Goal: Task Accomplishment & Management: Manage account settings

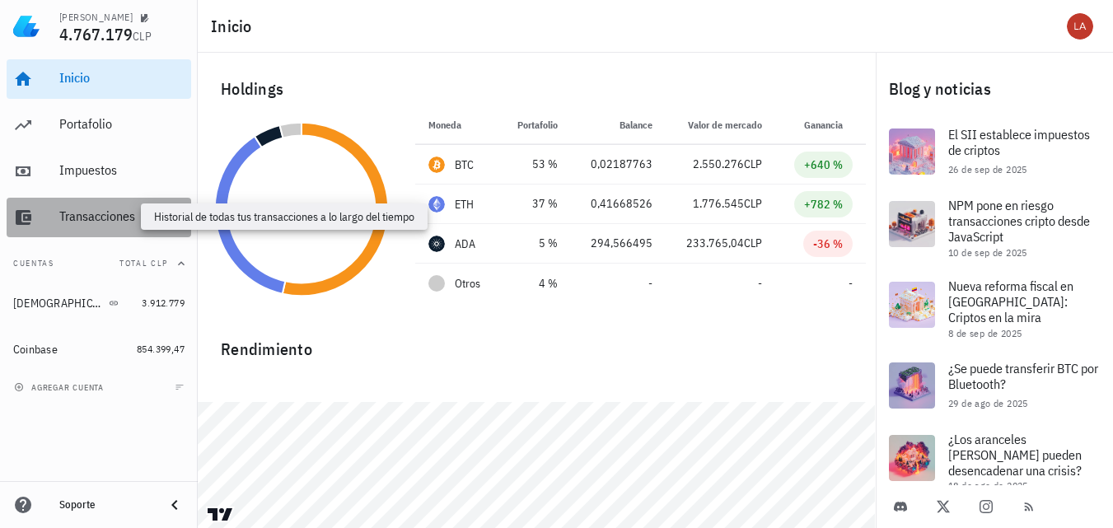
click at [91, 221] on div "Transacciones" at bounding box center [121, 216] width 125 height 16
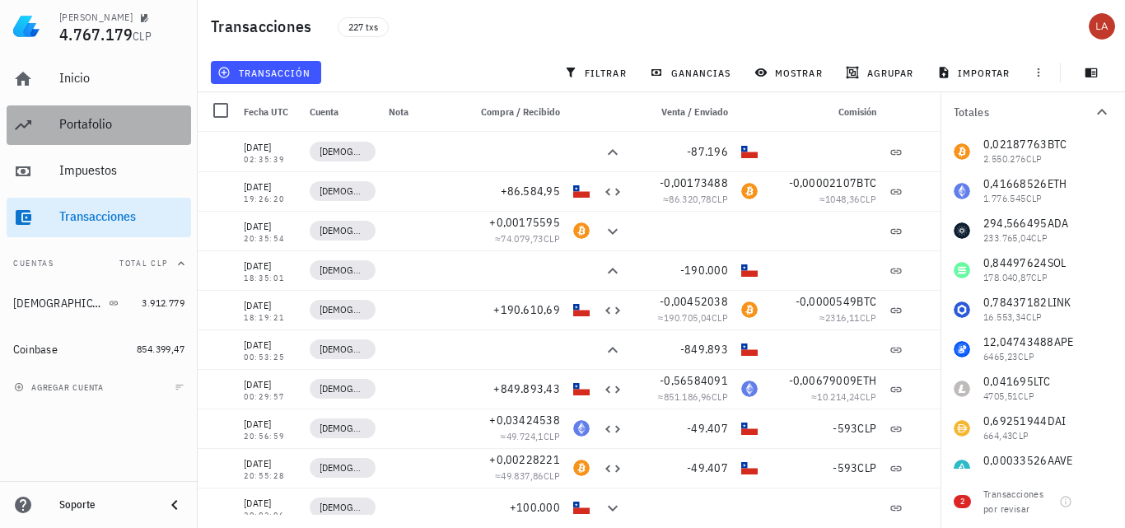
click at [72, 124] on div "Portafolio" at bounding box center [121, 124] width 125 height 16
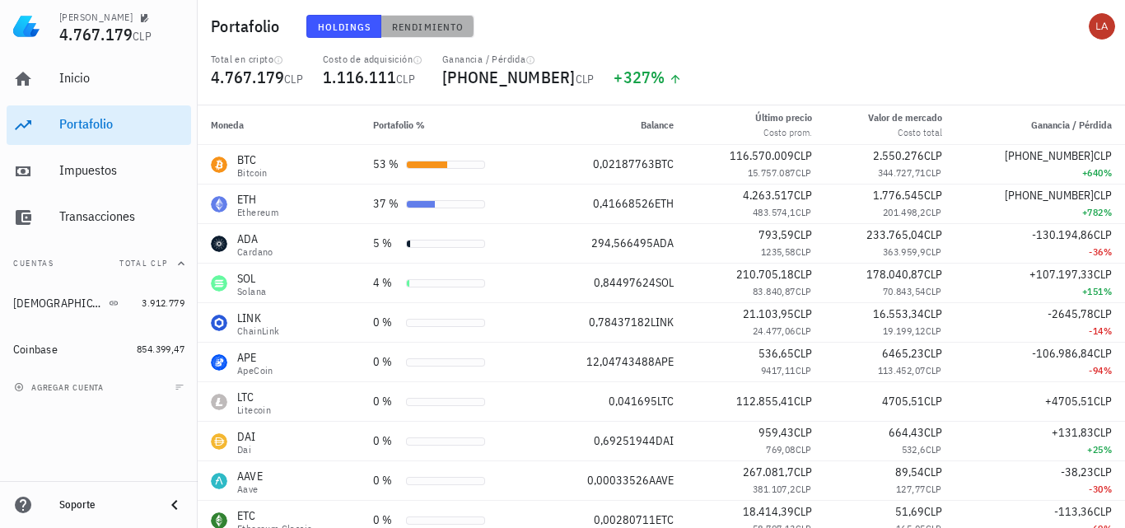
click at [418, 21] on span "Rendimiento" at bounding box center [427, 27] width 72 height 12
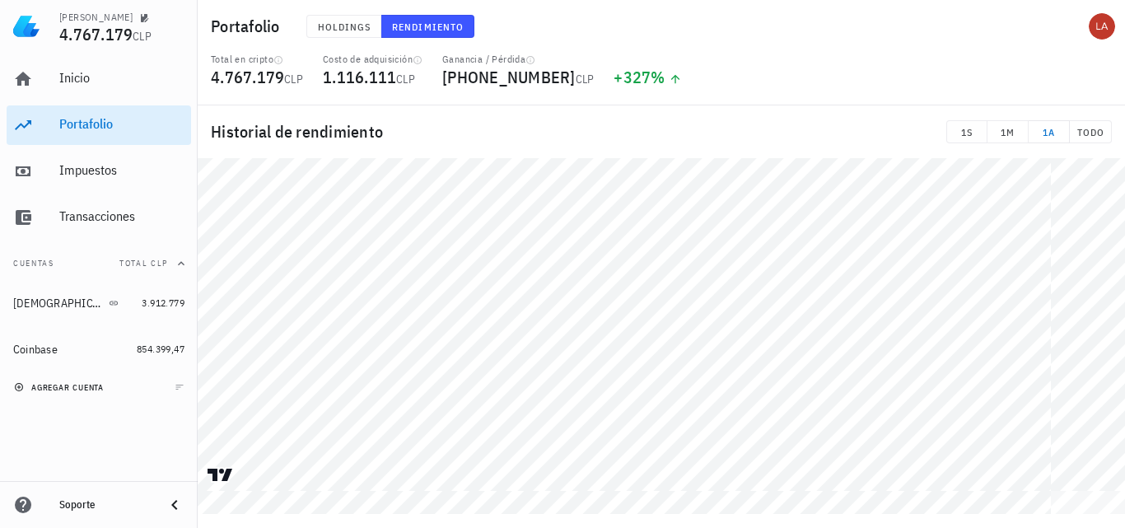
click at [79, 385] on span "agregar cuenta" at bounding box center [60, 387] width 86 height 11
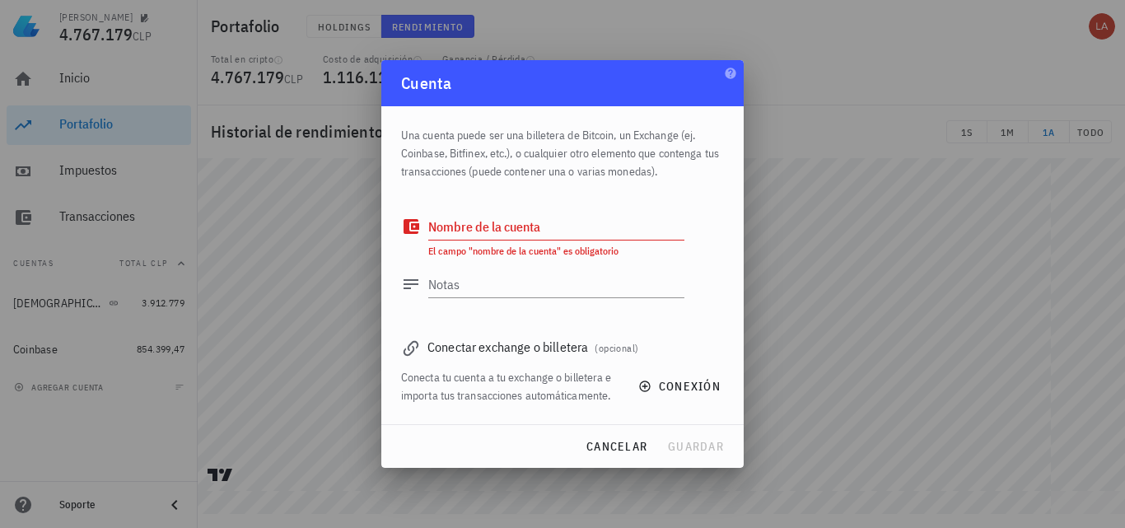
click at [412, 344] on icon at bounding box center [411, 348] width 20 height 20
click at [647, 388] on icon "button" at bounding box center [644, 386] width 13 height 13
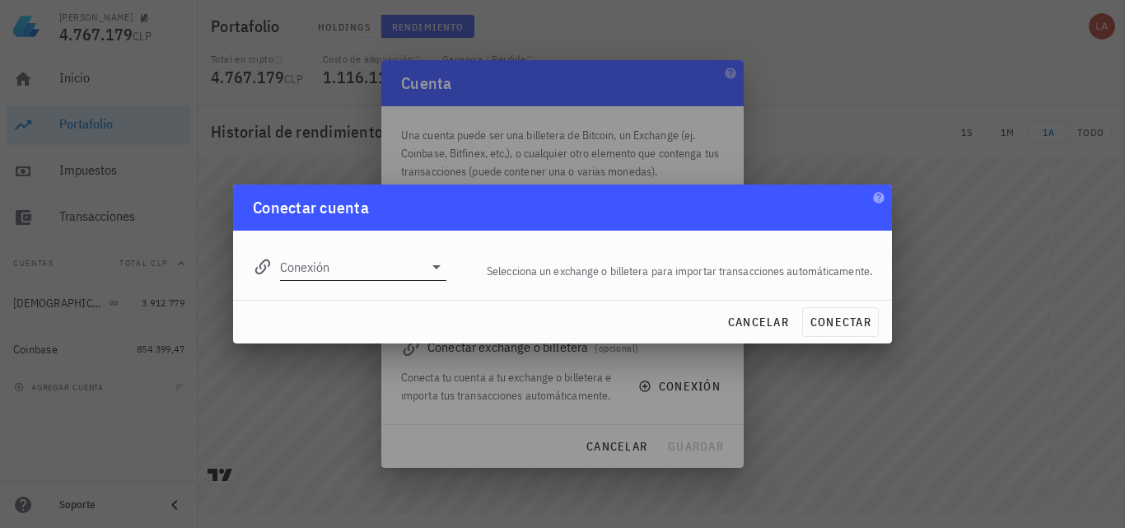
click at [435, 269] on icon at bounding box center [437, 267] width 20 height 20
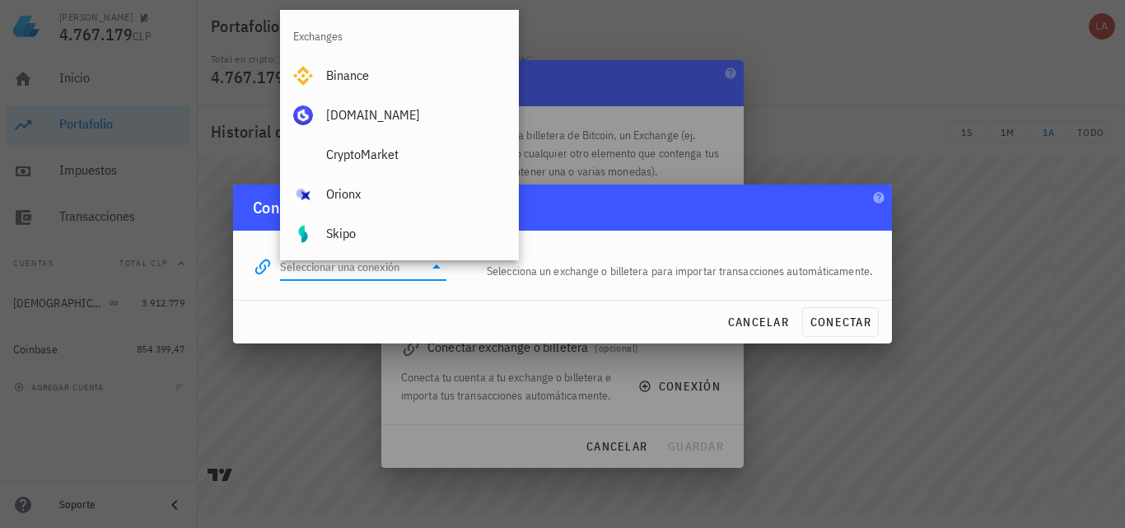
click at [874, 26] on div at bounding box center [562, 264] width 1125 height 528
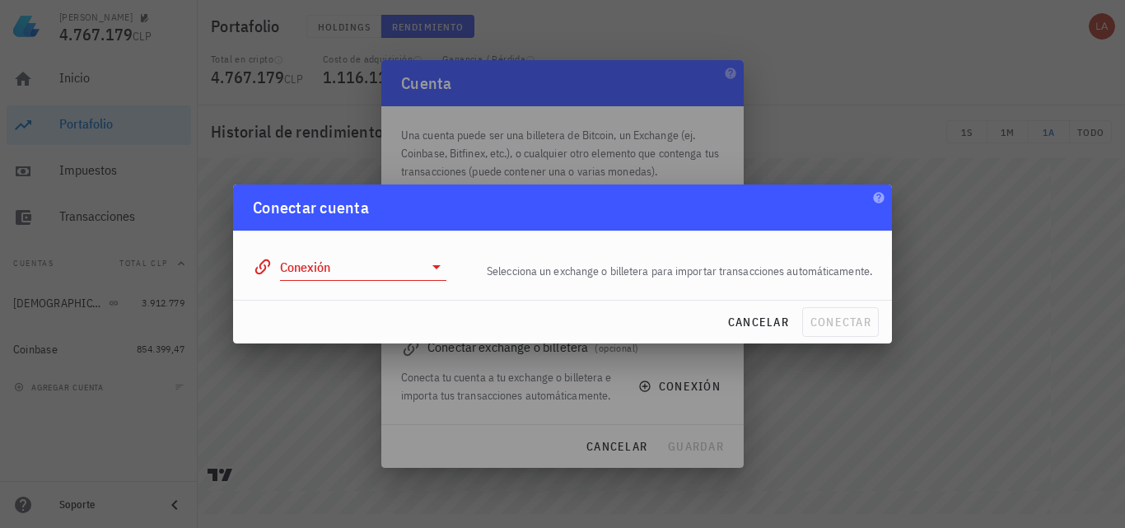
click at [858, 49] on div at bounding box center [562, 264] width 1125 height 528
click at [766, 325] on span "cancelar" at bounding box center [758, 322] width 62 height 15
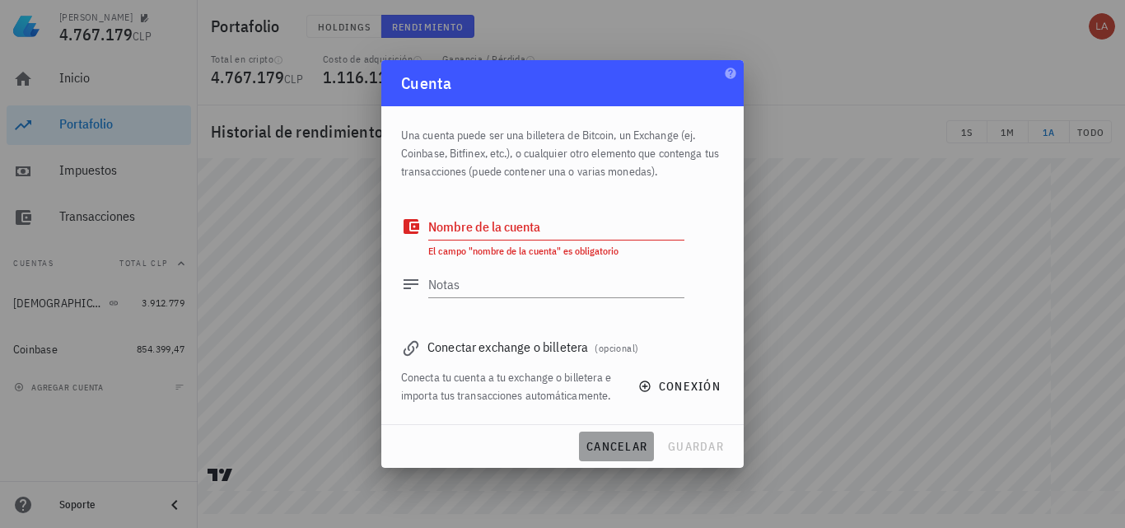
click at [604, 443] on span "cancelar" at bounding box center [617, 446] width 62 height 15
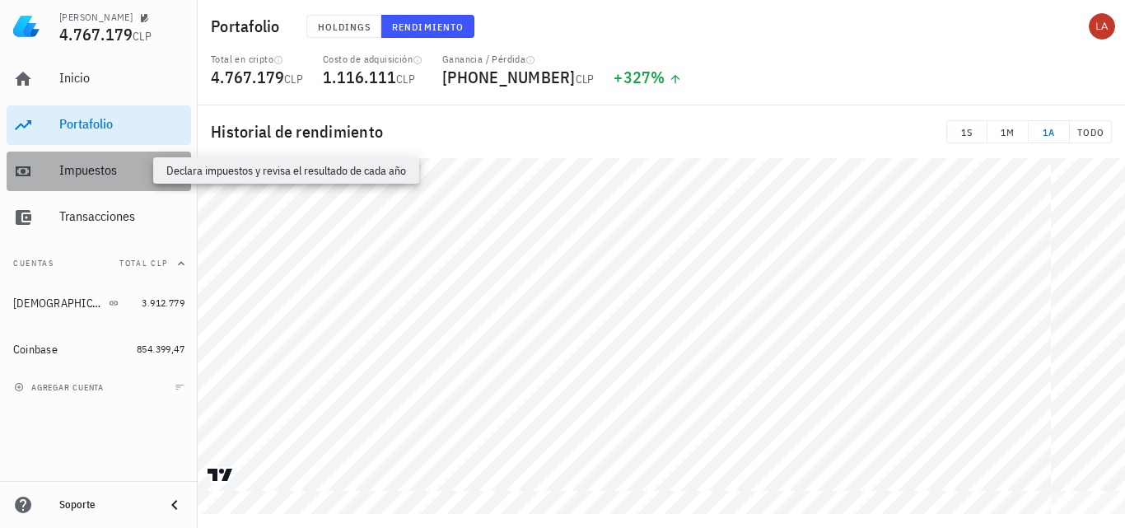
click at [89, 176] on div "Impuestos" at bounding box center [121, 170] width 125 height 16
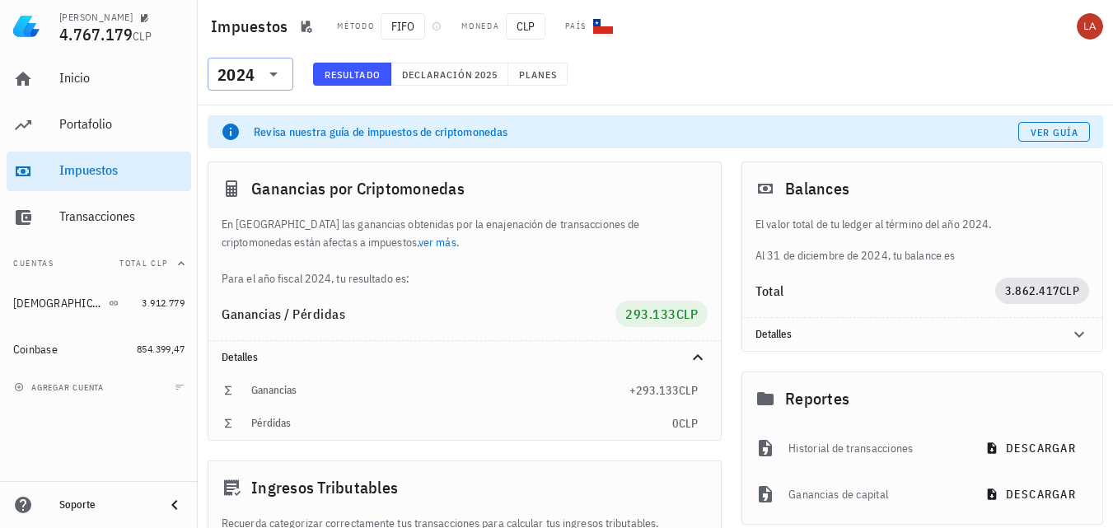
click at [275, 72] on icon at bounding box center [273, 74] width 8 height 4
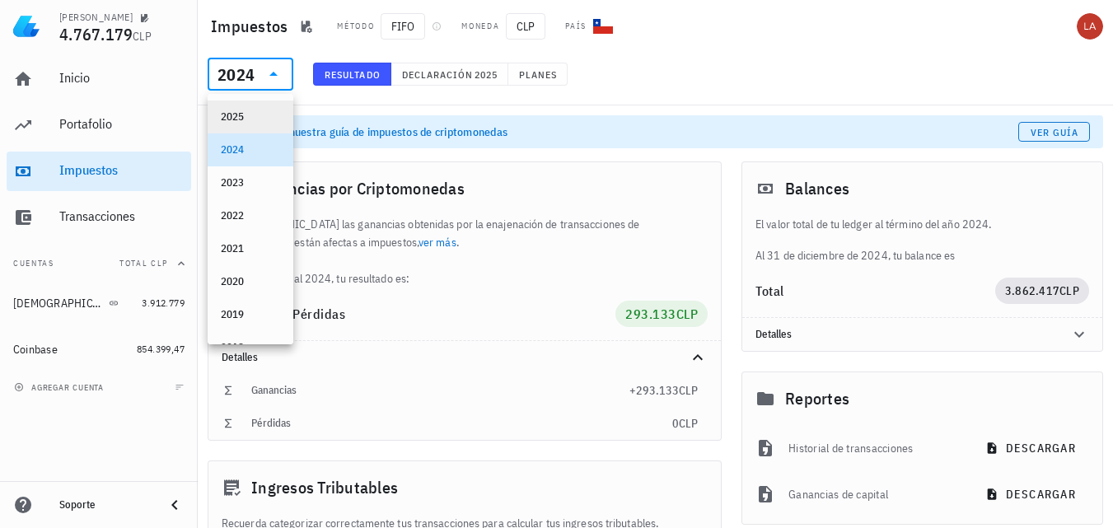
click at [241, 114] on div "2025" at bounding box center [250, 116] width 59 height 13
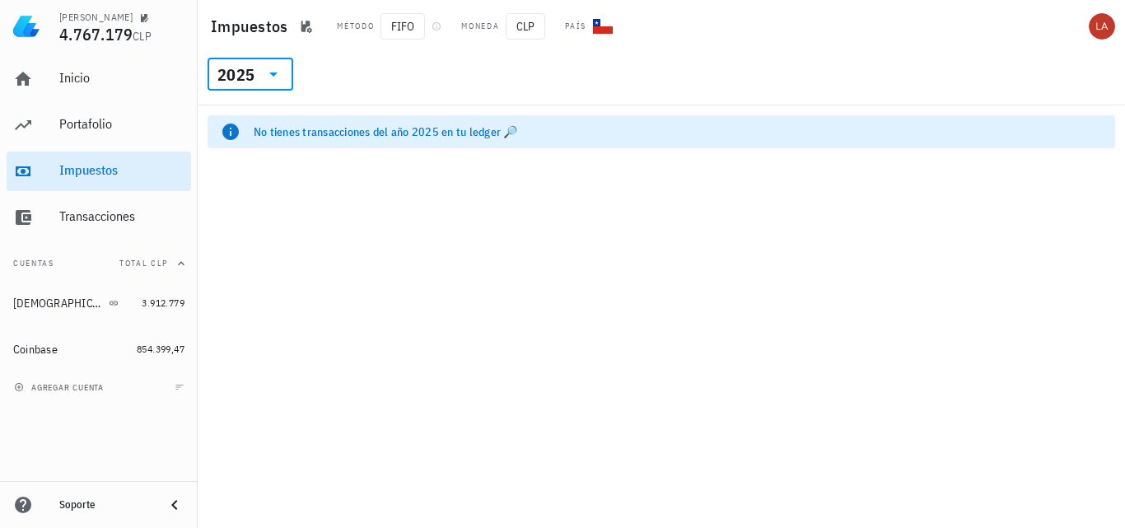
click at [273, 73] on icon at bounding box center [273, 74] width 8 height 4
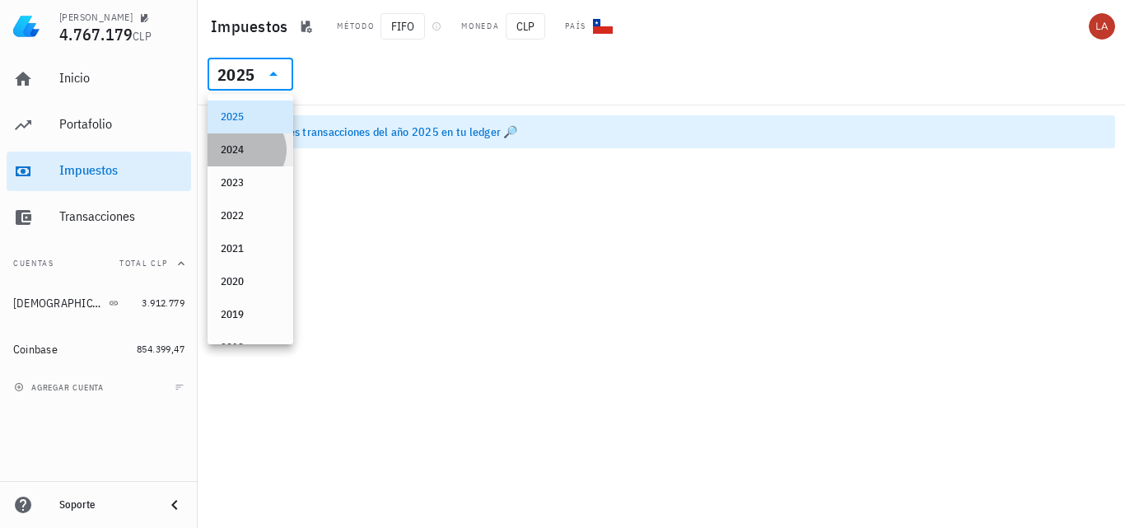
click at [250, 149] on div "2024" at bounding box center [250, 149] width 59 height 13
